Goal: Check status: Check status

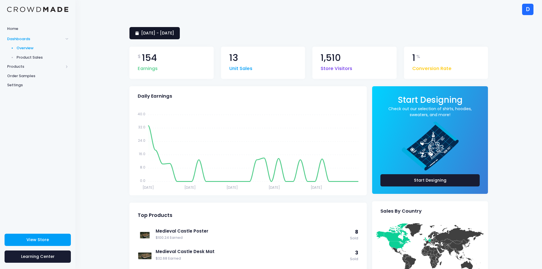
click at [165, 36] on link "[DATE] - [DATE]" at bounding box center [155, 33] width 50 height 12
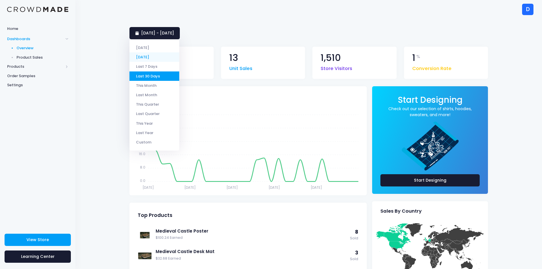
click at [155, 55] on li "[DATE]" at bounding box center [155, 56] width 50 height 9
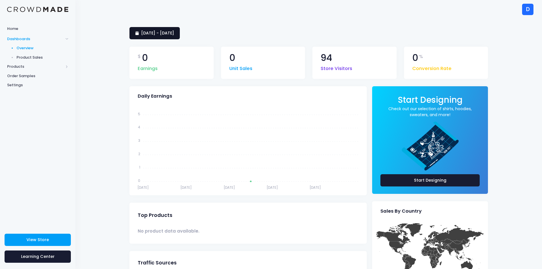
click at [156, 37] on link "5 October 2025 - 5 October 2025" at bounding box center [155, 33] width 50 height 12
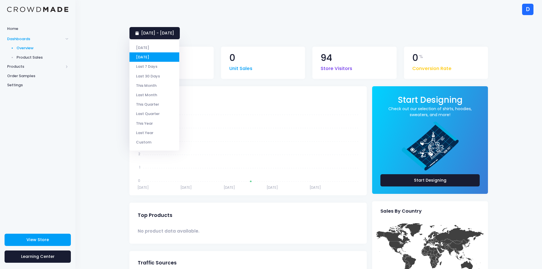
click at [153, 47] on li "[DATE]" at bounding box center [155, 47] width 50 height 9
